Goal: Task Accomplishment & Management: Manage account settings

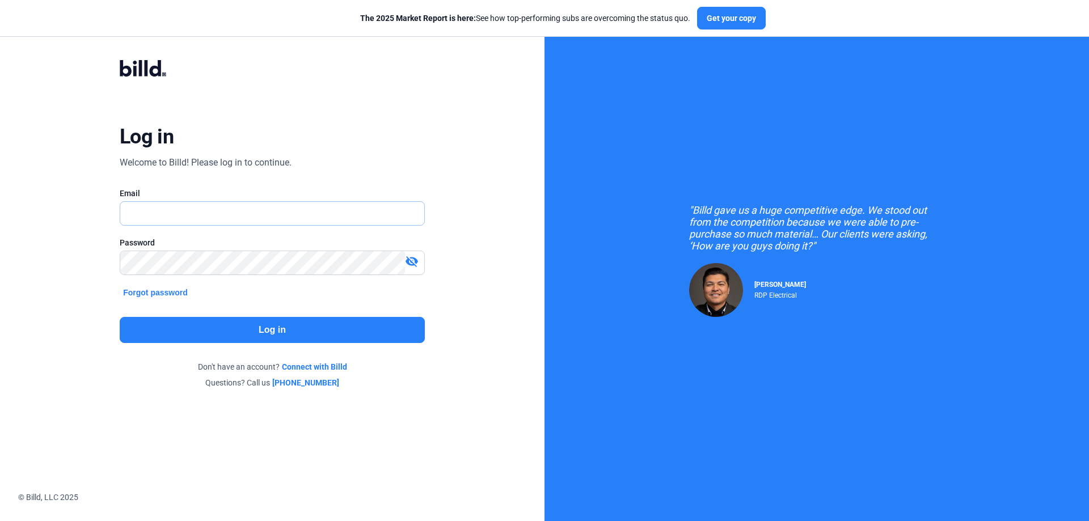
type input "[PERSON_NAME][EMAIL_ADDRESS][DOMAIN_NAME]"
click at [199, 327] on button "Log in" at bounding box center [272, 330] width 305 height 26
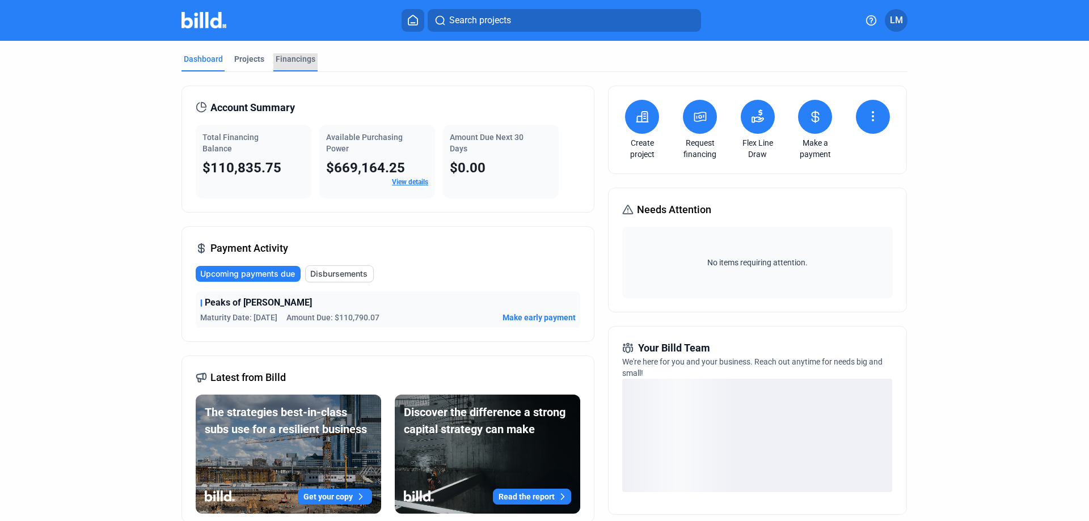
click at [287, 60] on div "Financings" at bounding box center [296, 58] width 40 height 11
